Goal: Task Accomplishment & Management: Use online tool/utility

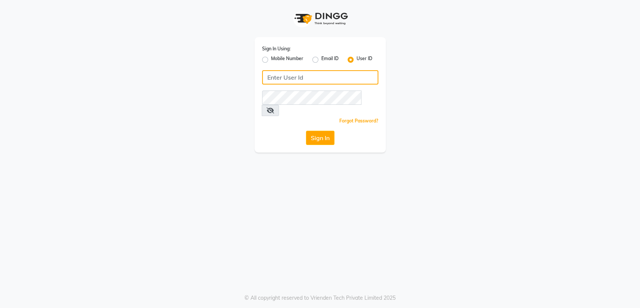
type input "glamhub"
click at [274, 107] on icon at bounding box center [271, 110] width 8 height 6
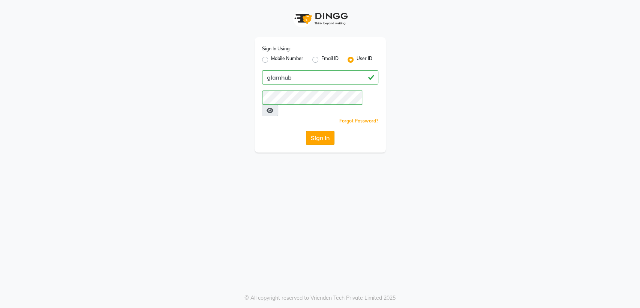
click at [317, 131] on button "Sign In" at bounding box center [320, 138] width 29 height 14
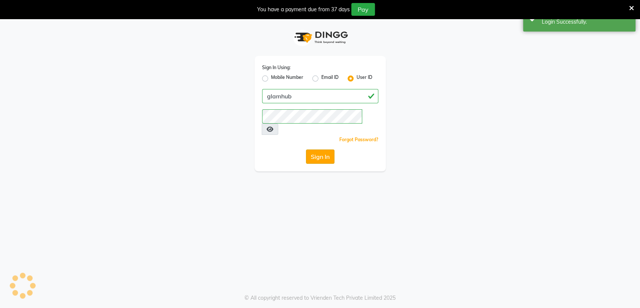
select select "7771"
select select "service"
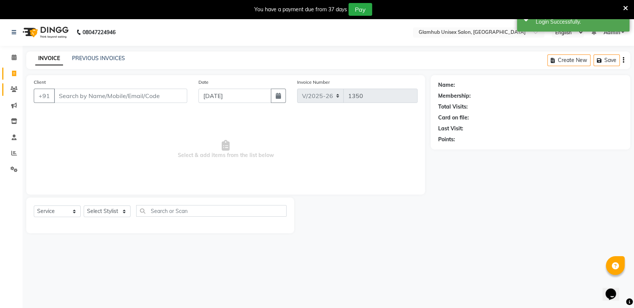
click at [9, 89] on span at bounding box center [14, 89] width 13 height 9
